Goal: Navigation & Orientation: Find specific page/section

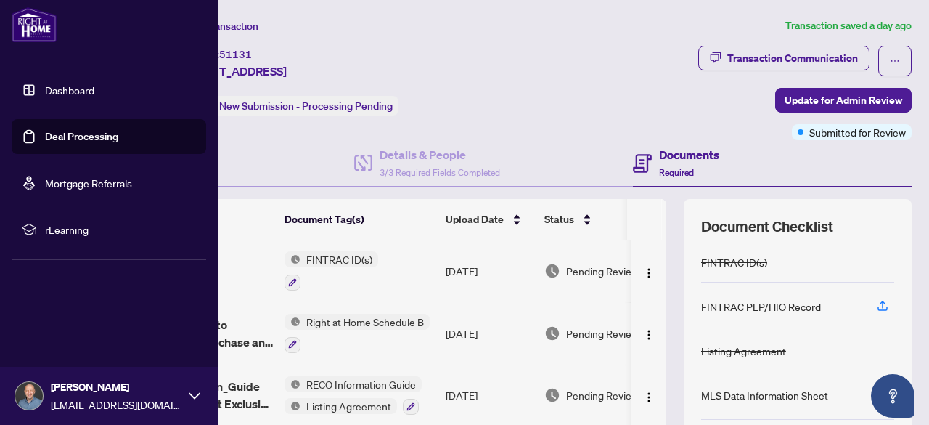
click at [70, 92] on link "Dashboard" at bounding box center [69, 89] width 49 height 13
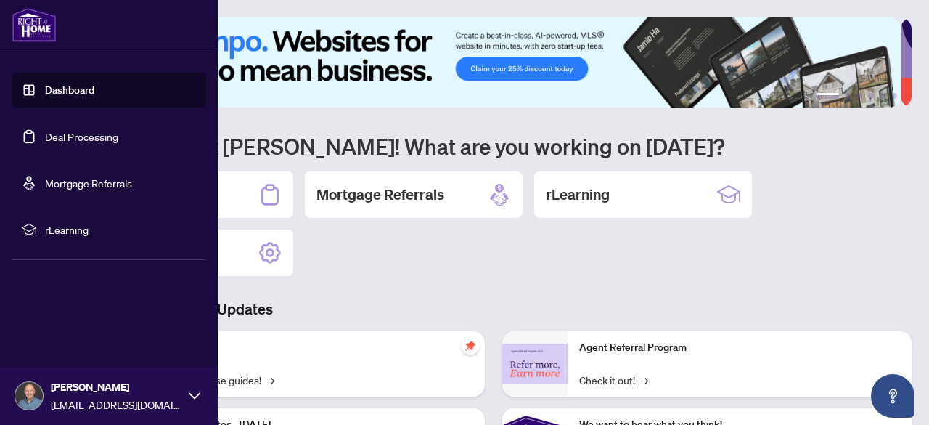
click at [118, 137] on link "Deal Processing" at bounding box center [81, 136] width 73 height 13
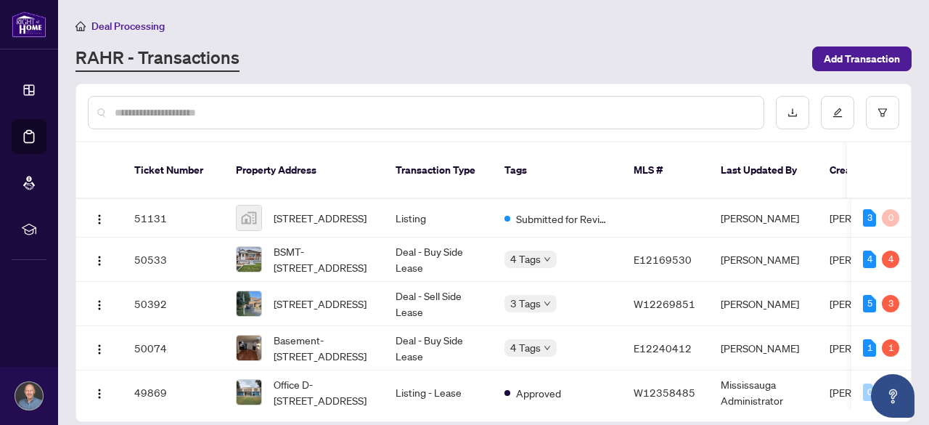
click at [278, 113] on input "text" at bounding box center [433, 113] width 637 height 16
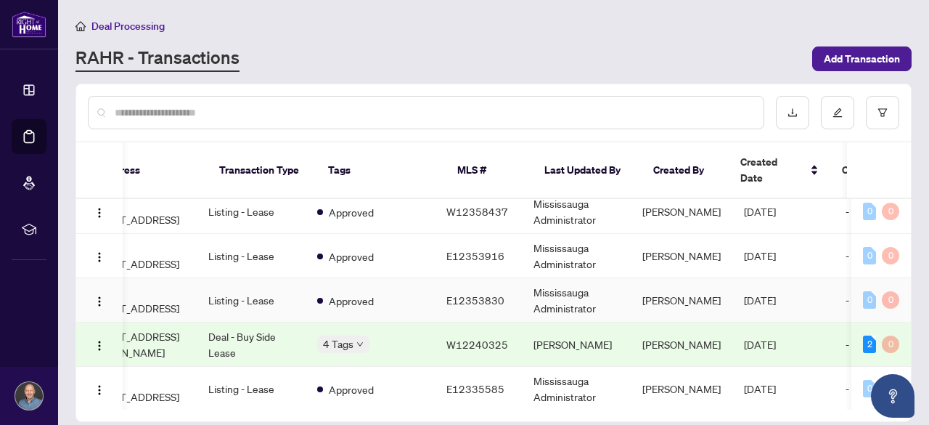
scroll to position [0, 193]
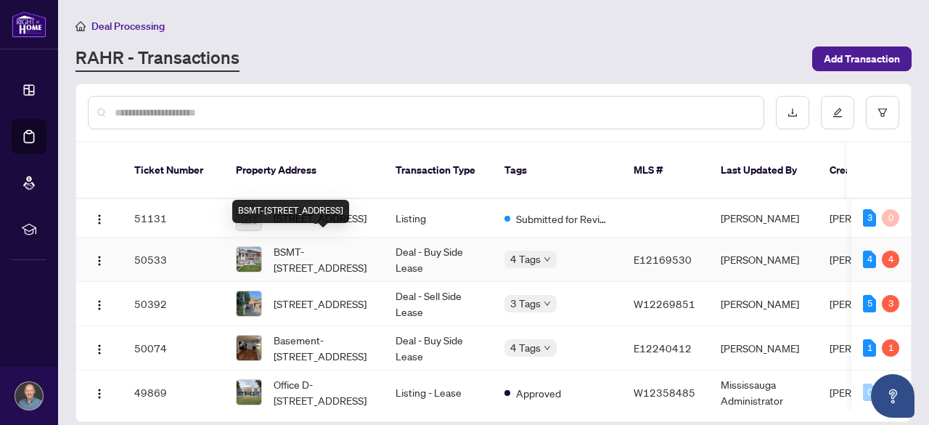
click at [324, 253] on span "BSMT-[STREET_ADDRESS]" at bounding box center [323, 259] width 99 height 32
